Goal: Navigation & Orientation: Understand site structure

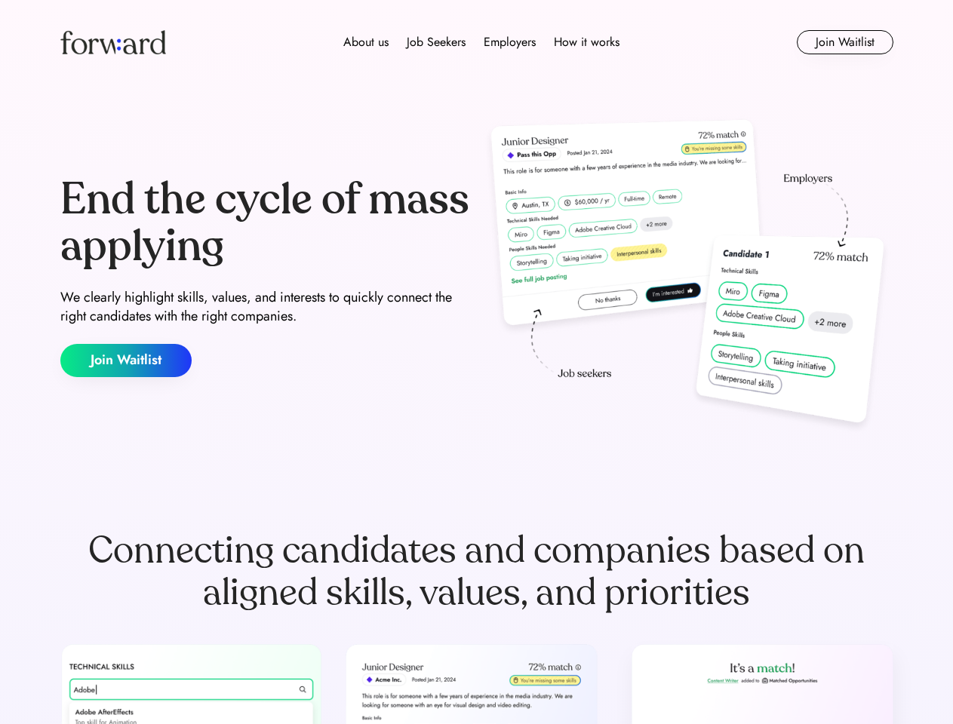
click at [476, 362] on div "End the cycle of mass applying We clearly highlight skills, values, and interes…" at bounding box center [476, 277] width 833 height 324
click at [477, 42] on div "About us Job Seekers Employers How it works" at bounding box center [481, 42] width 595 height 18
click at [113, 42] on img at bounding box center [113, 42] width 106 height 24
click at [481, 42] on div "About us Job Seekers Employers How it works" at bounding box center [481, 42] width 595 height 18
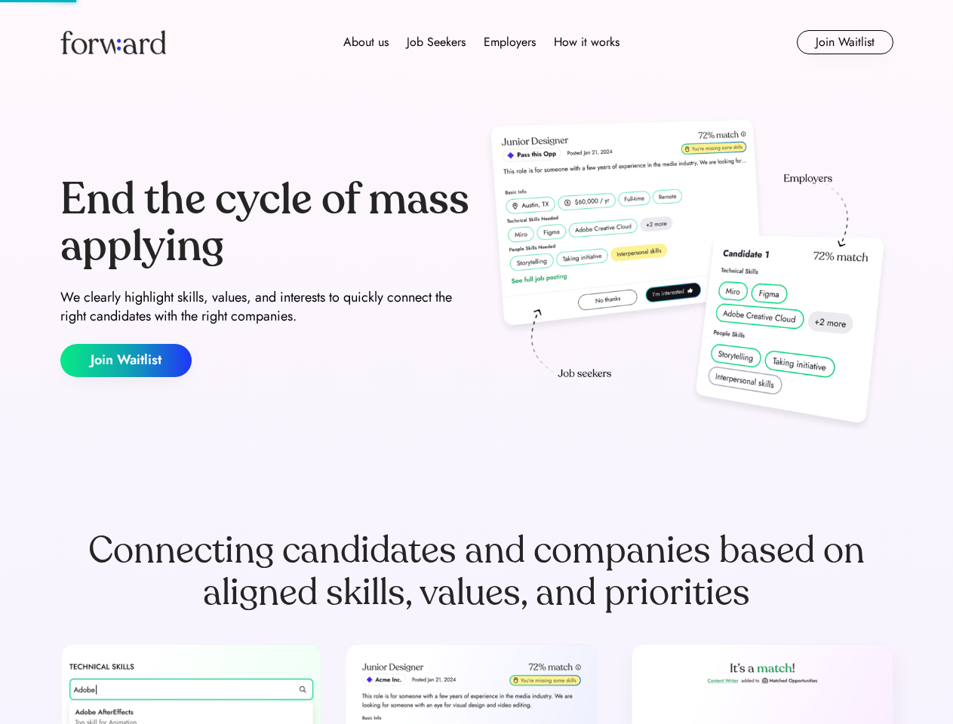
click at [366, 42] on div "About us" at bounding box center [365, 42] width 45 height 18
click at [436, 42] on div "Job Seekers" at bounding box center [436, 42] width 59 height 18
click at [509, 42] on div "Employers" at bounding box center [510, 42] width 52 height 18
click at [585, 42] on div "How it works" at bounding box center [587, 42] width 66 height 18
click at [844, 42] on button "Join Waitlist" at bounding box center [845, 42] width 97 height 24
